Goal: Transaction & Acquisition: Purchase product/service

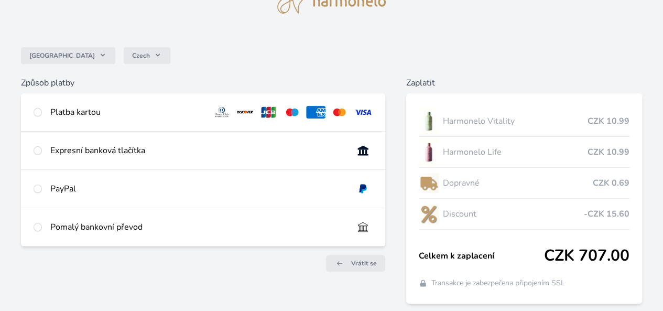
scroll to position [64, 0]
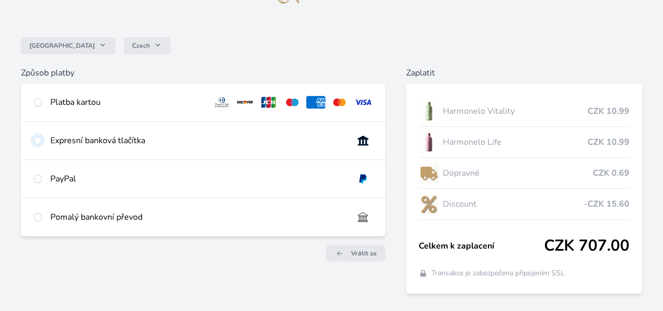
click at [42, 145] on input "radio" at bounding box center [38, 140] width 8 height 8
radio input "true"
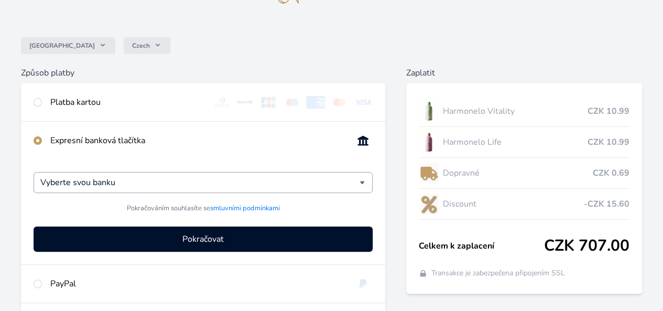
click at [341, 186] on div "Vyberte svou banku" at bounding box center [203, 182] width 339 height 21
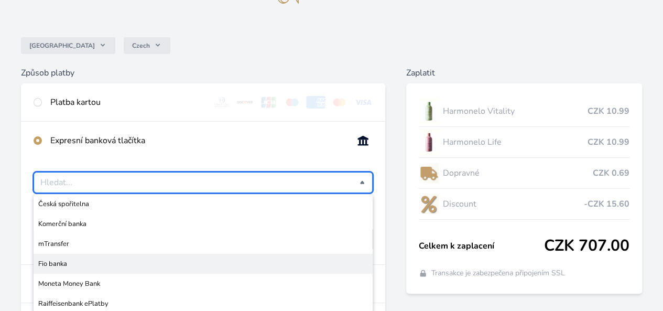
click at [152, 269] on span "Fio banka" at bounding box center [203, 263] width 330 height 10
type input "Fio banka"
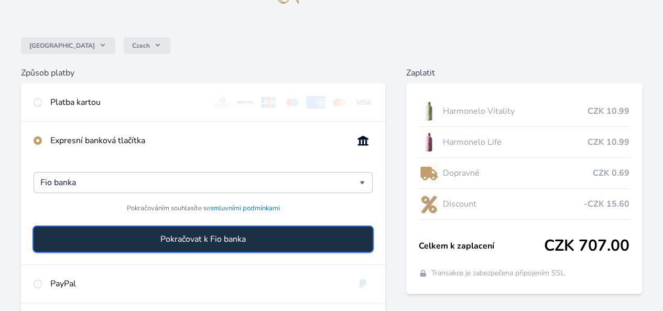
click at [232, 245] on span "Pokračovat k Fio banka" at bounding box center [202, 239] width 85 height 13
